Goal: Task Accomplishment & Management: Manage account settings

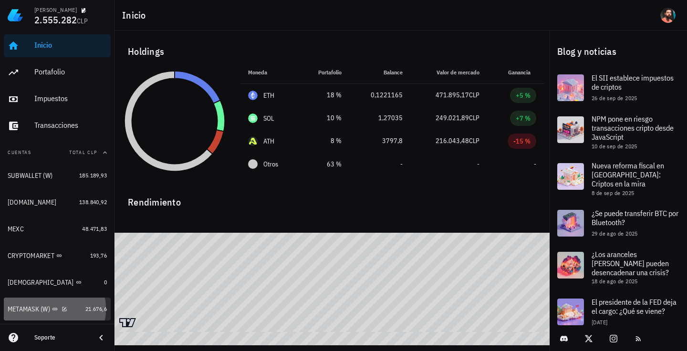
click at [83, 303] on link "METAMASK (W) 21.676,6" at bounding box center [57, 309] width 107 height 23
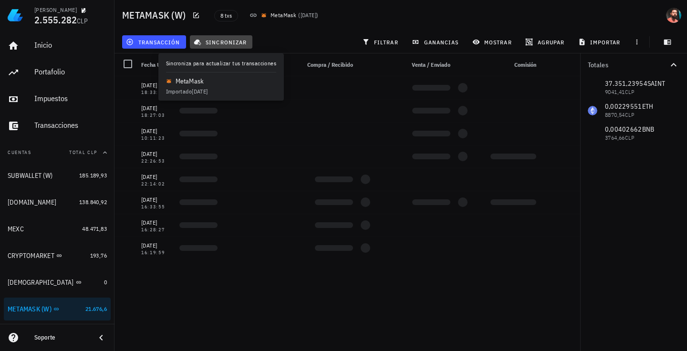
click at [221, 43] on span "sincronizar" at bounding box center [221, 42] width 51 height 8
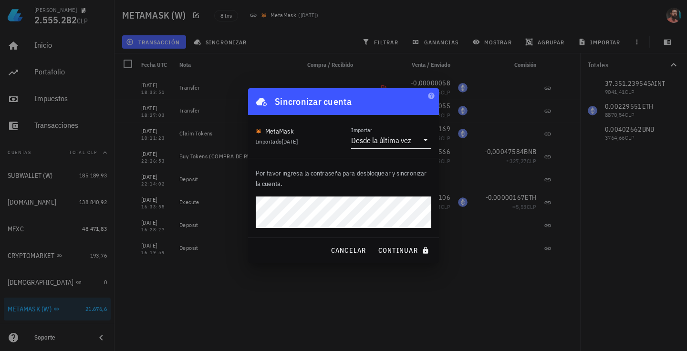
click at [370, 136] on div "Desde la última vez" at bounding box center [381, 140] width 60 height 10
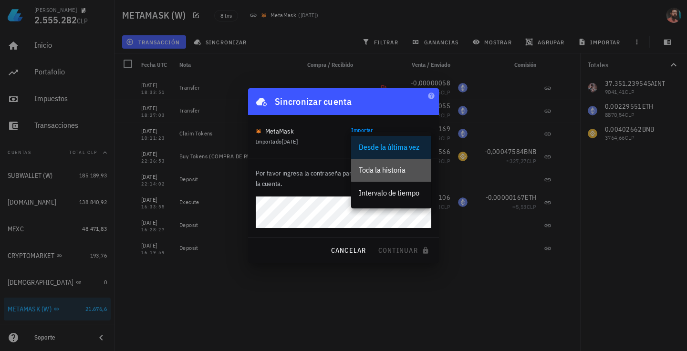
click at [368, 180] on div "Toda la historia" at bounding box center [391, 170] width 65 height 21
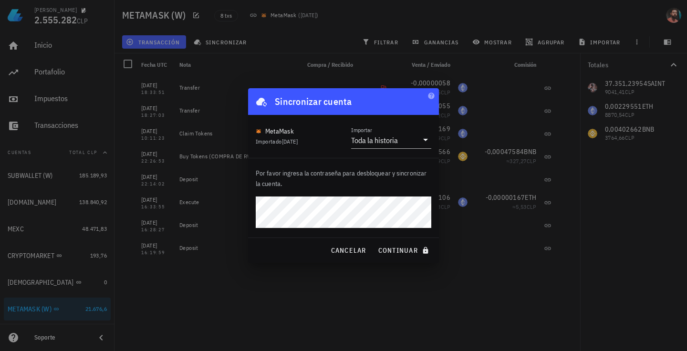
click at [374, 242] on button "continuar" at bounding box center [404, 250] width 61 height 17
